Goal: Task Accomplishment & Management: Use online tool/utility

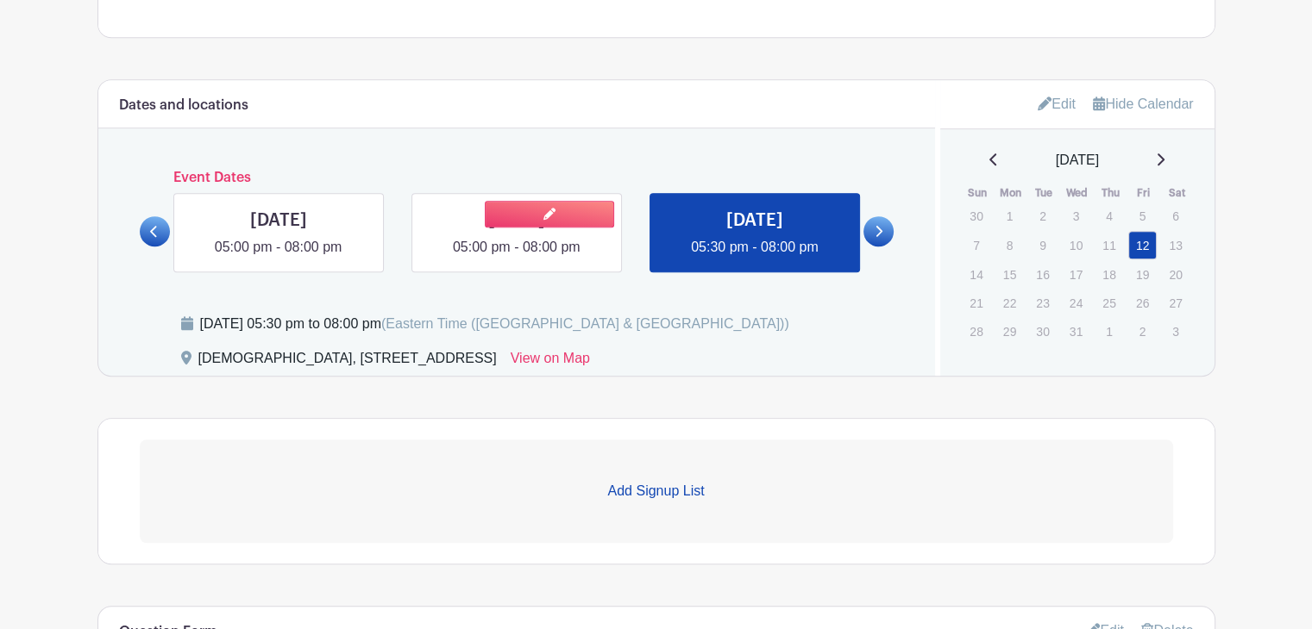
click at [516, 258] on link at bounding box center [516, 258] width 0 height 0
click at [665, 478] on link "Add Signup List" at bounding box center [656, 491] width 1033 height 103
click at [768, 500] on p "Add Signup List" at bounding box center [656, 491] width 1033 height 21
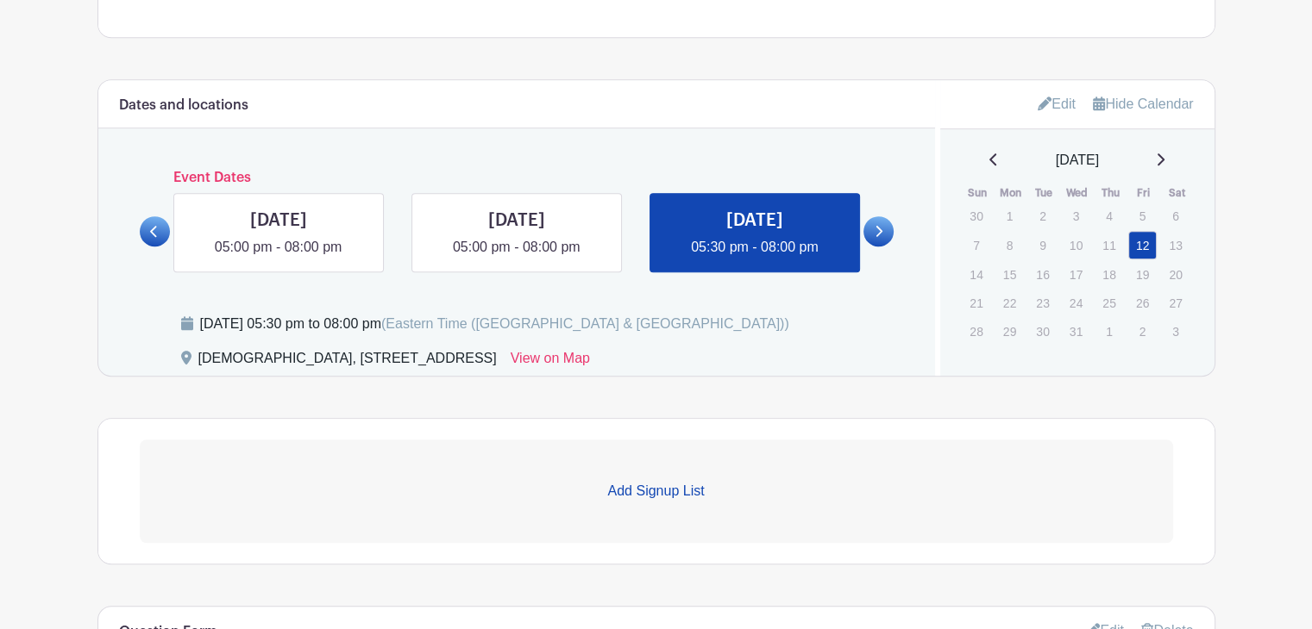
click at [768, 500] on p "Add Signup List" at bounding box center [656, 491] width 1033 height 21
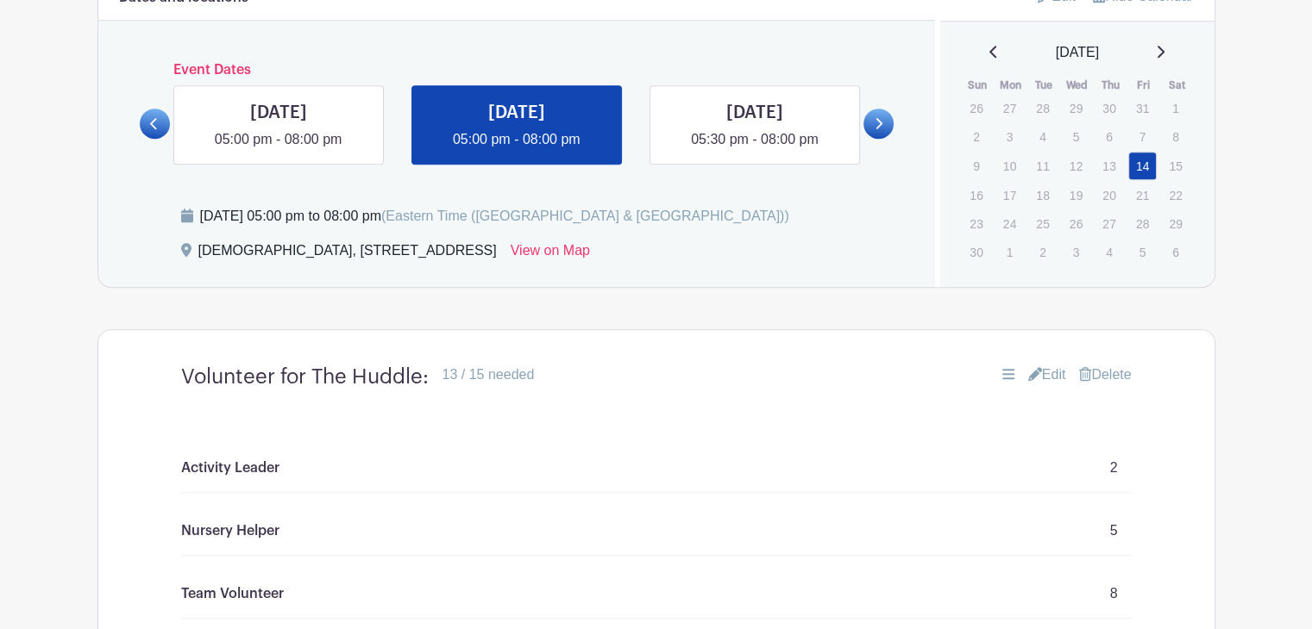
scroll to position [1256, 0]
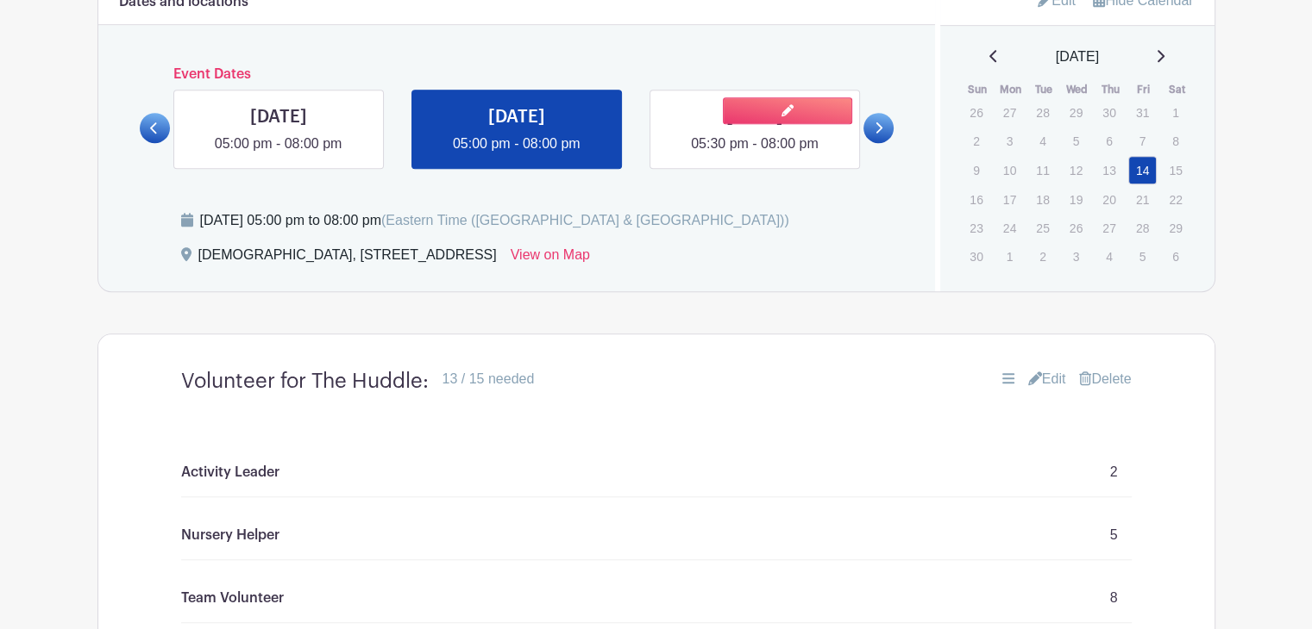
click at [754, 154] on link at bounding box center [754, 154] width 0 height 0
click at [804, 103] on link at bounding box center [787, 110] width 129 height 27
click at [1164, 53] on icon at bounding box center [1160, 56] width 7 height 12
